Goal: Information Seeking & Learning: Learn about a topic

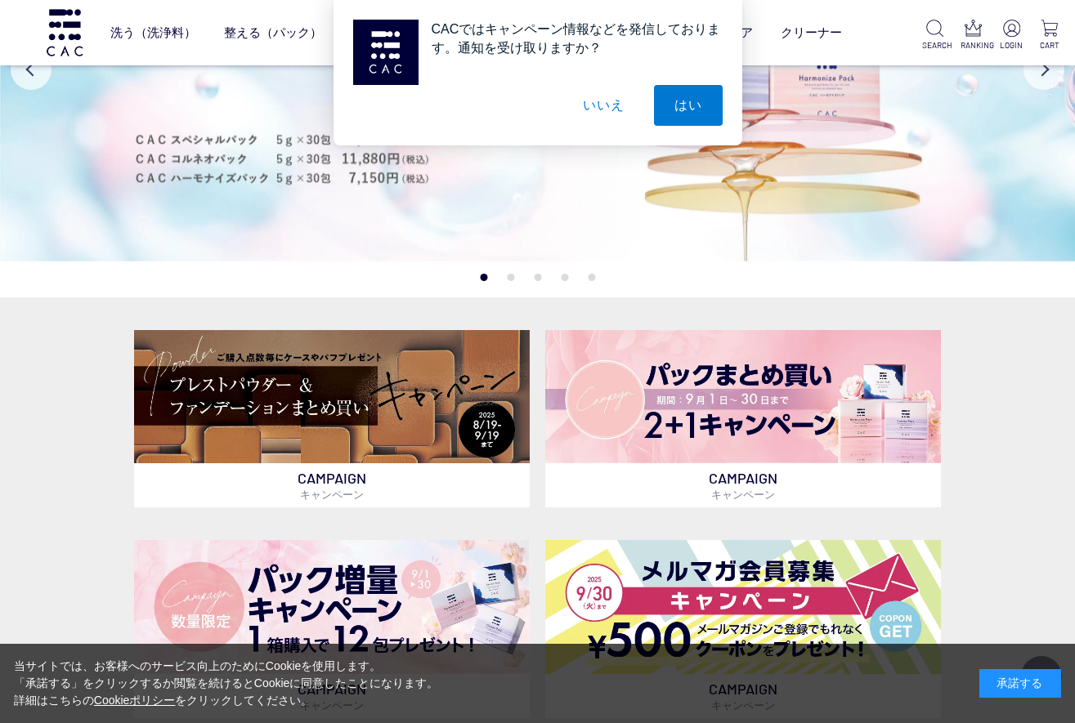
click at [611, 108] on button "いいえ" at bounding box center [603, 105] width 82 height 41
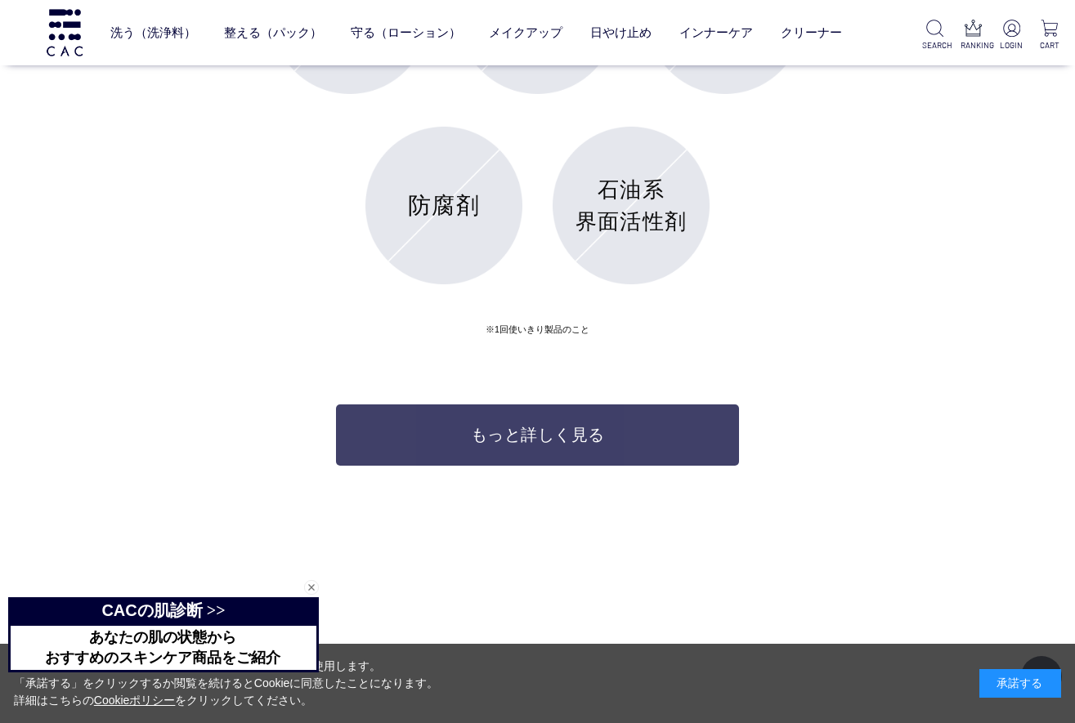
scroll to position [6251, 0]
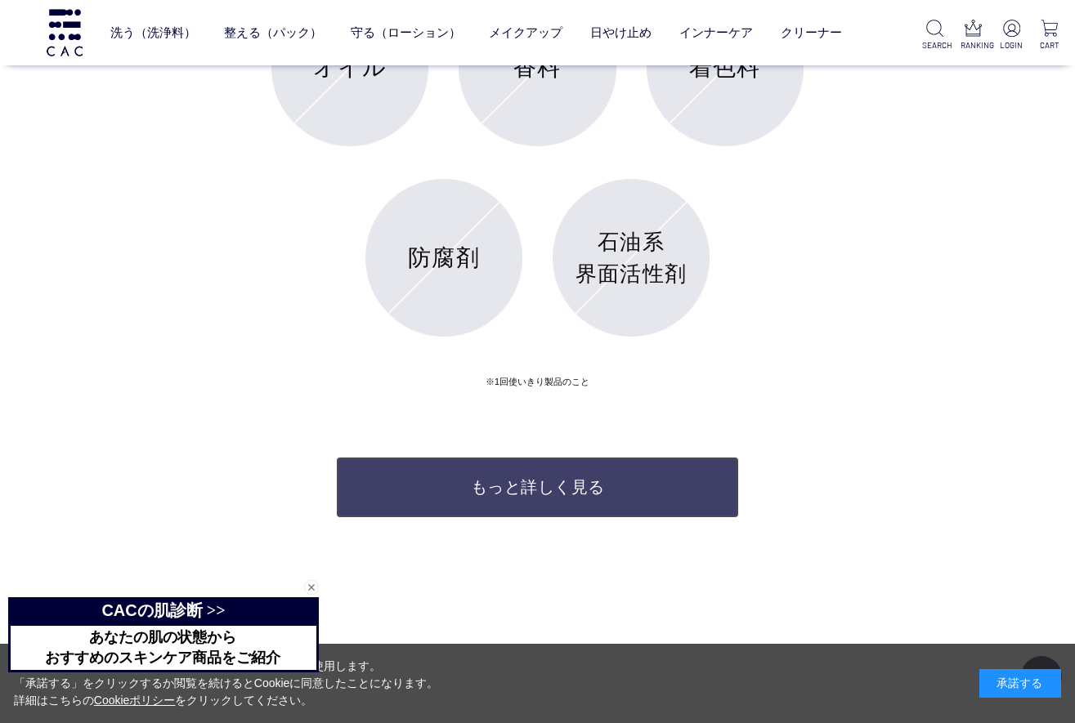
click at [514, 516] on link "もっと詳しく見る" at bounding box center [537, 487] width 403 height 61
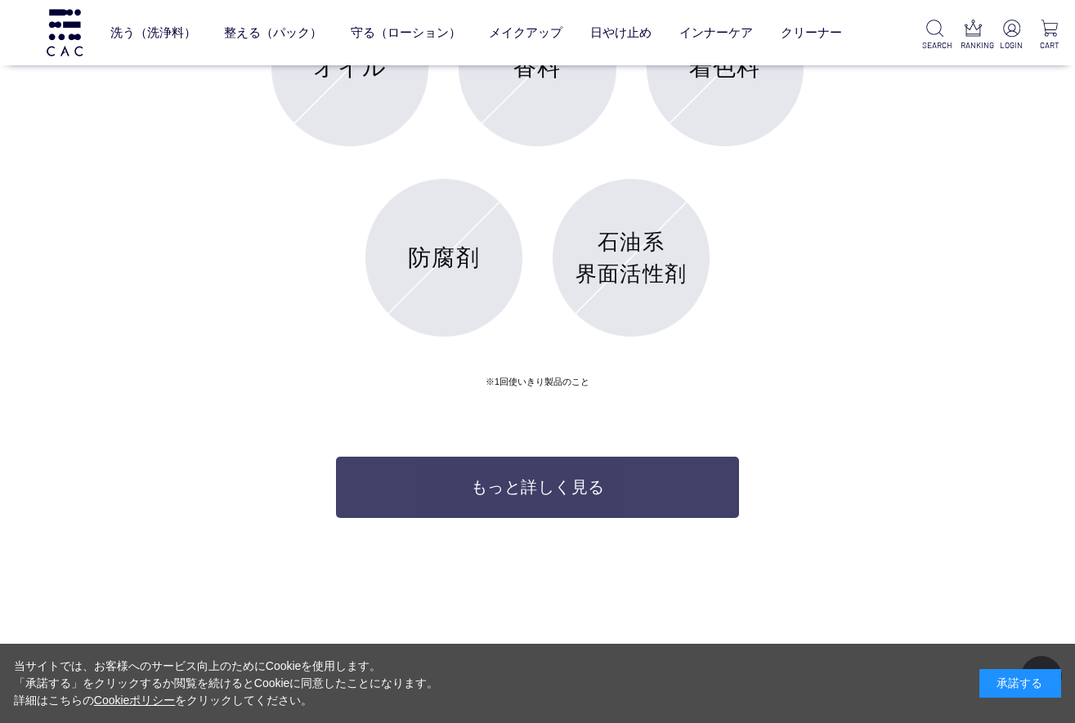
scroll to position [6234, 0]
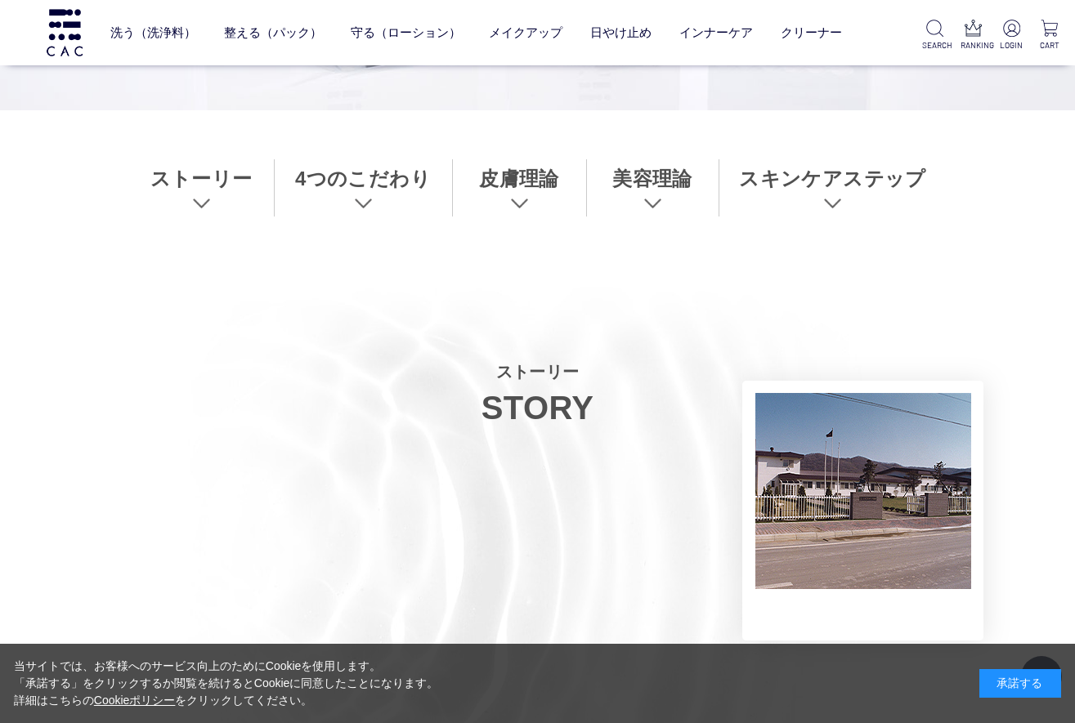
scroll to position [572, 0]
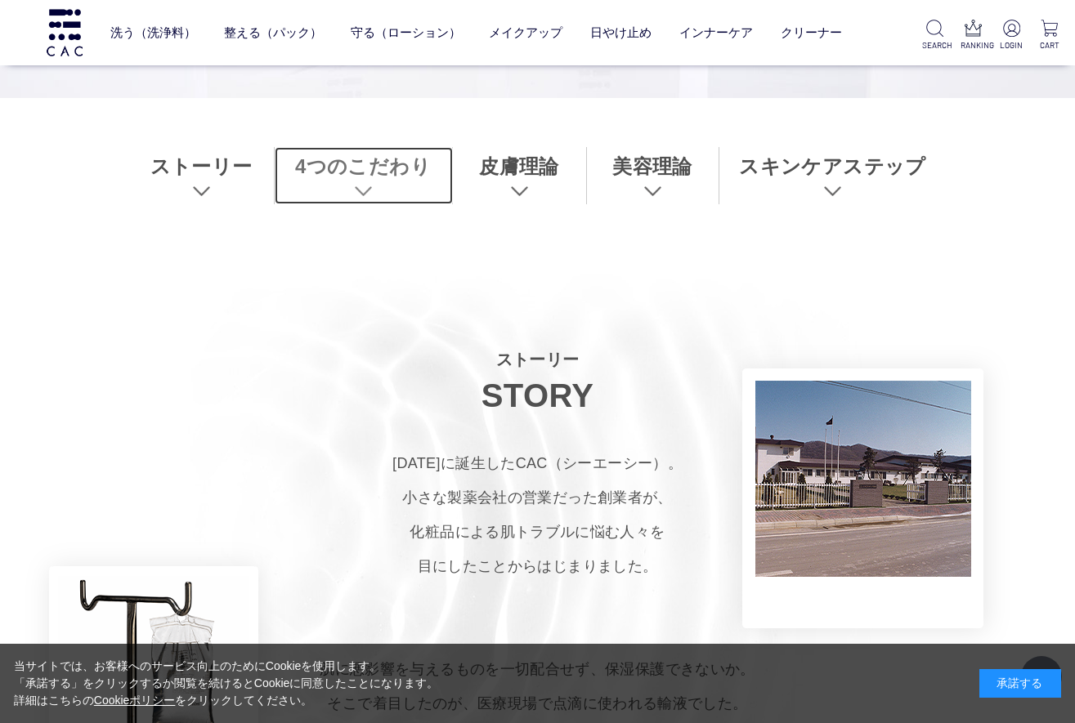
click at [357, 164] on link "4つのこだわり" at bounding box center [364, 175] width 178 height 57
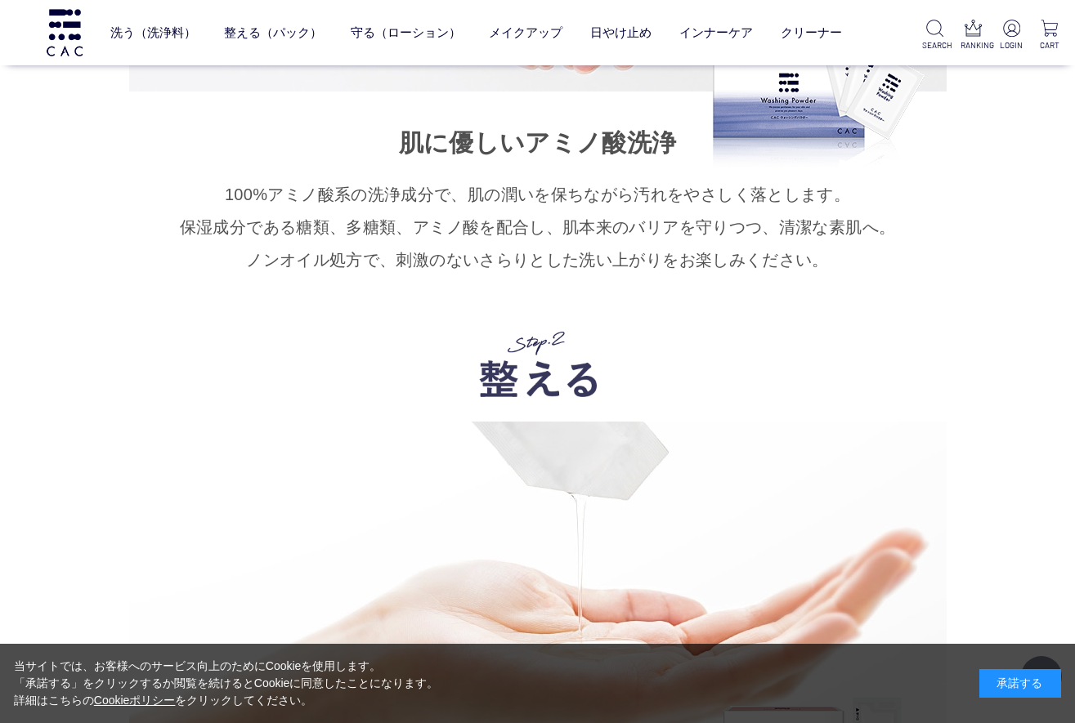
scroll to position [9048, 0]
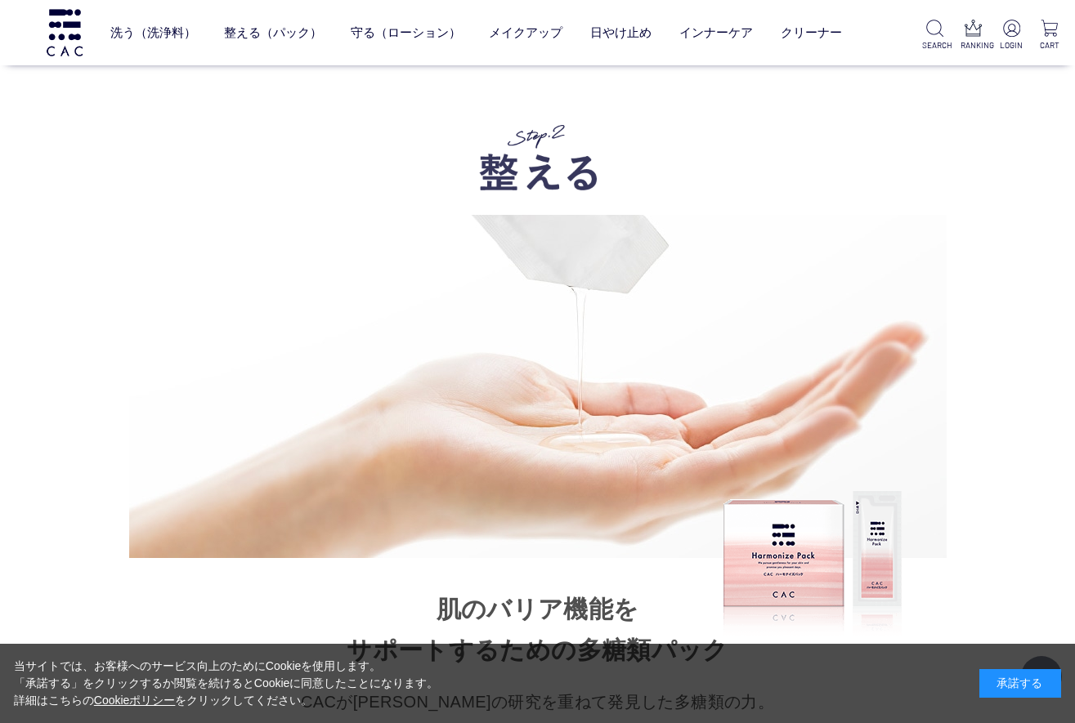
scroll to position [572, 0]
